Goal: Find specific page/section: Find specific page/section

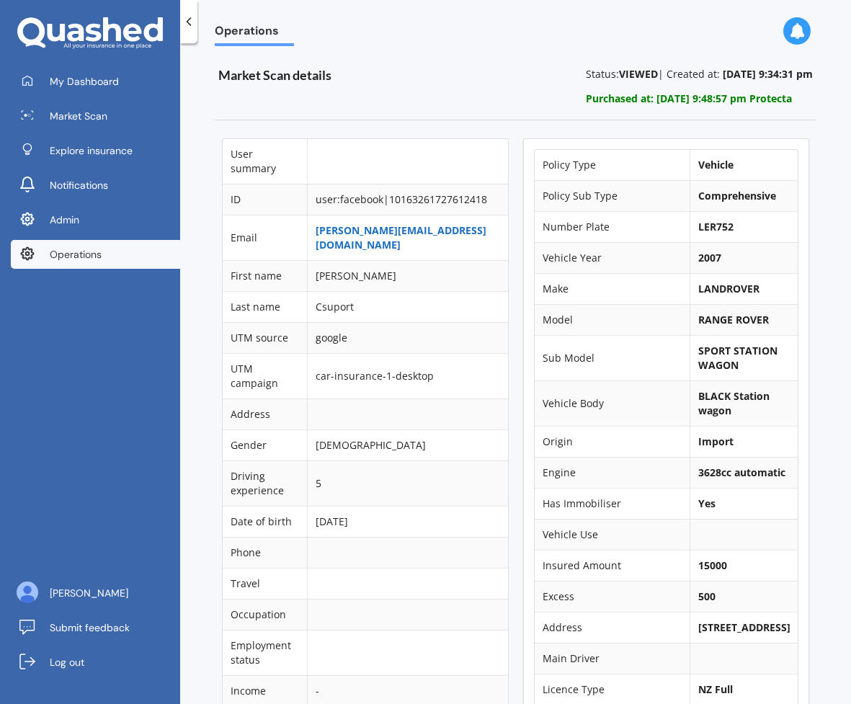
click at [394, 231] on link "[PERSON_NAME][EMAIL_ADDRESS][DOMAIN_NAME]" at bounding box center [401, 237] width 171 height 28
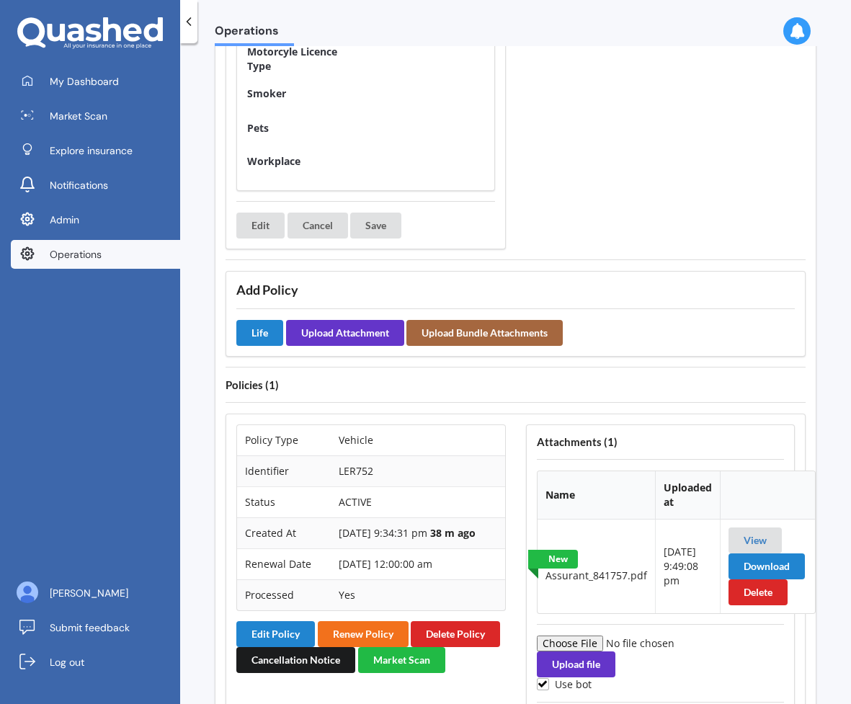
scroll to position [961, 0]
